Goal: Information Seeking & Learning: Learn about a topic

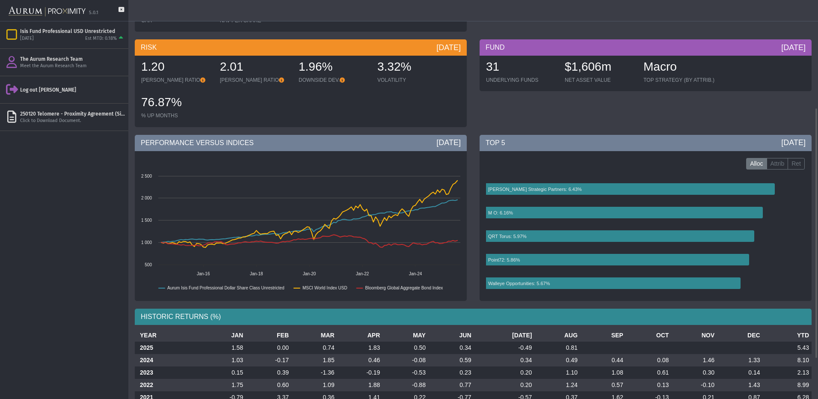
scroll to position [171, 0]
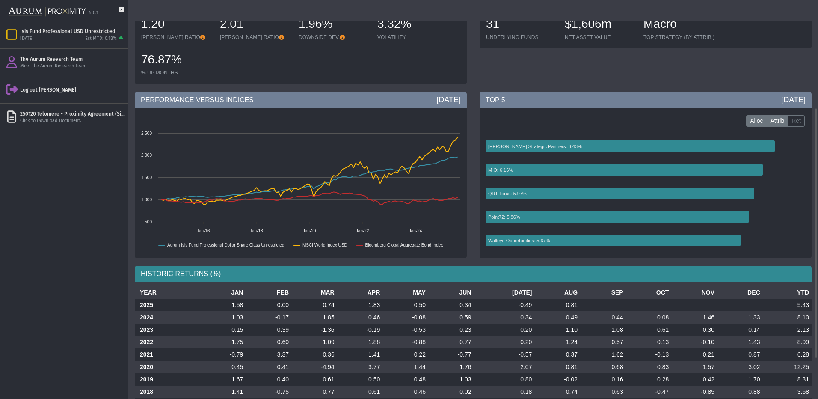
click at [769, 121] on label "Attrib" at bounding box center [777, 121] width 22 height 12
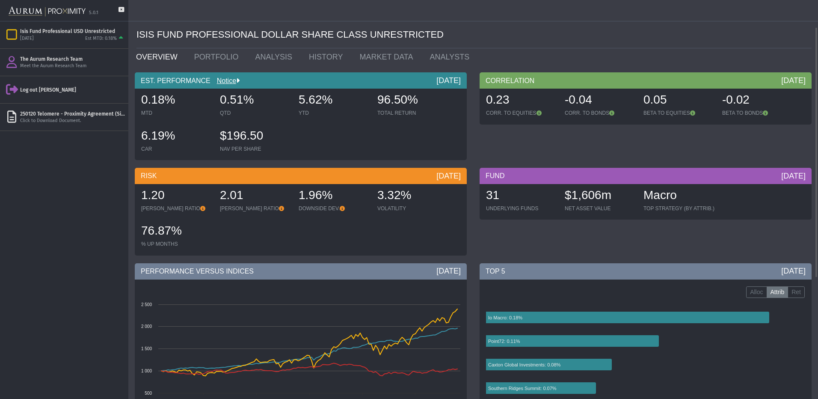
scroll to position [86, 0]
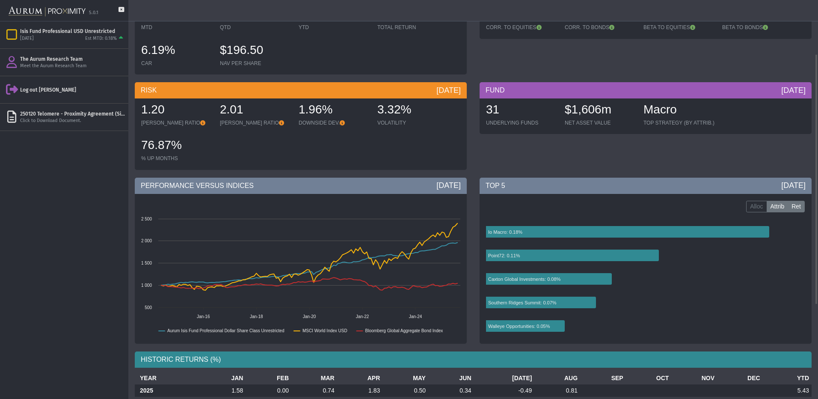
click at [792, 204] on label "Ret" at bounding box center [795, 207] width 17 height 12
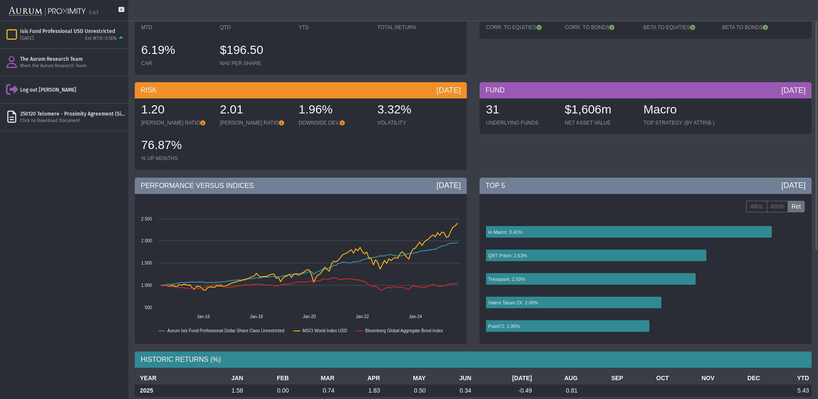
scroll to position [0, 0]
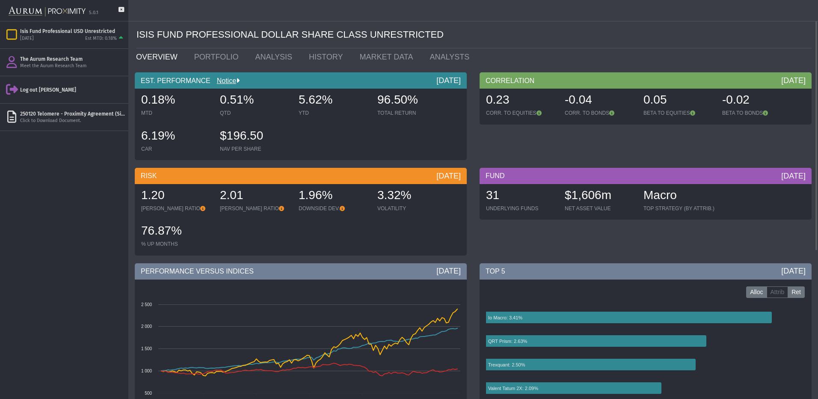
click at [756, 293] on label "Alloc" at bounding box center [756, 292] width 21 height 12
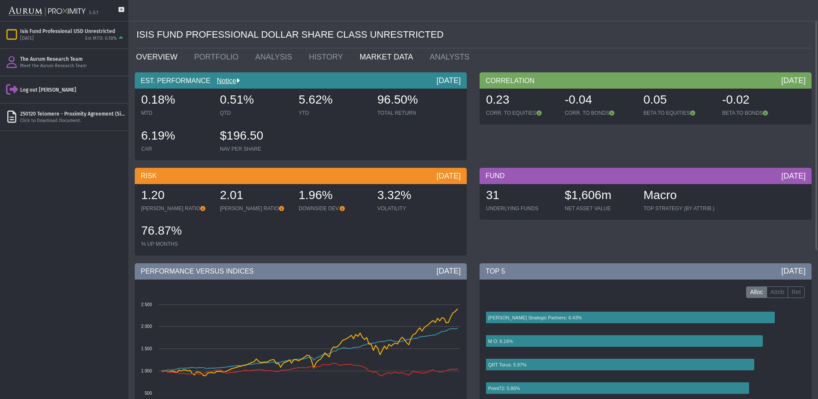
click at [369, 56] on link "MARKET DATA" at bounding box center [388, 56] width 70 height 17
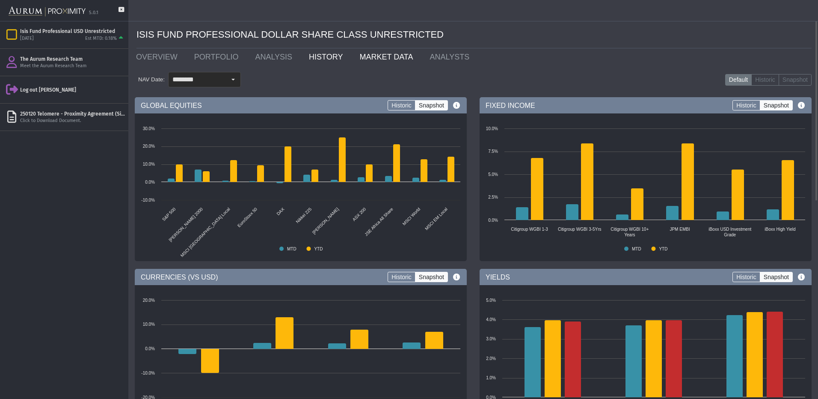
click at [309, 59] on link "HISTORY" at bounding box center [327, 56] width 50 height 17
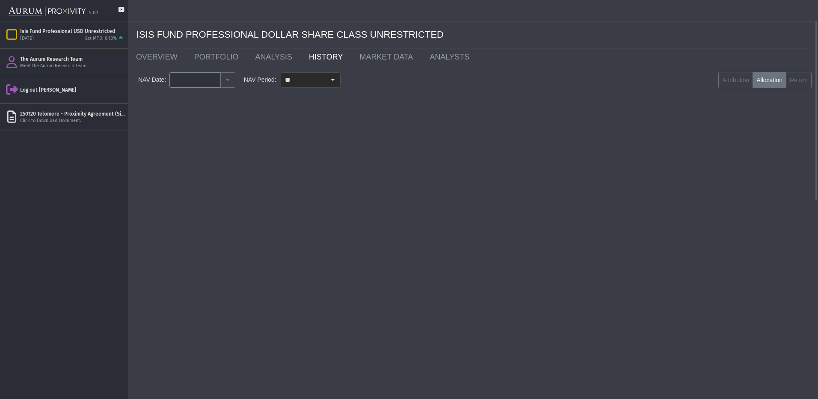
type input "********"
